Goal: Task Accomplishment & Management: Use online tool/utility

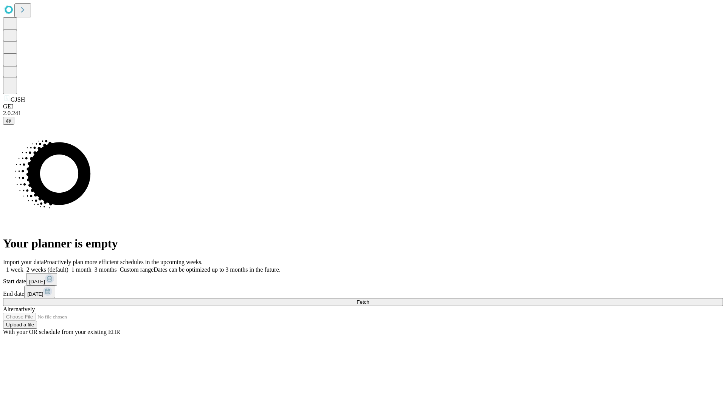
click at [369, 299] on span "Fetch" at bounding box center [363, 302] width 12 height 6
